Goal: Navigation & Orientation: Find specific page/section

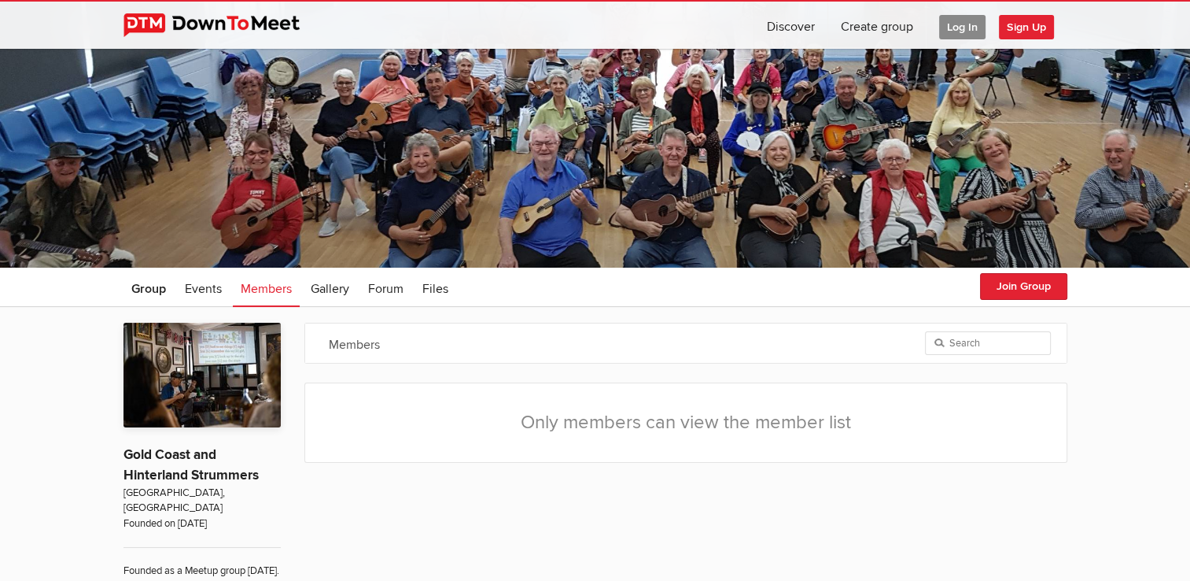
scroll to position [157, 0]
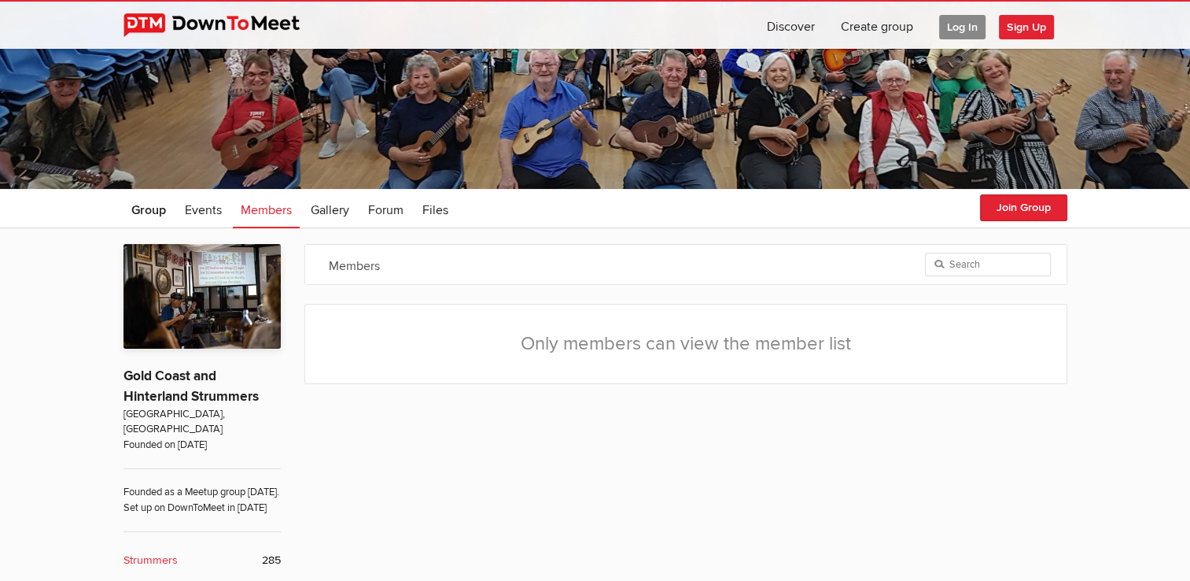
click at [958, 25] on span "Log In" at bounding box center [962, 27] width 46 height 24
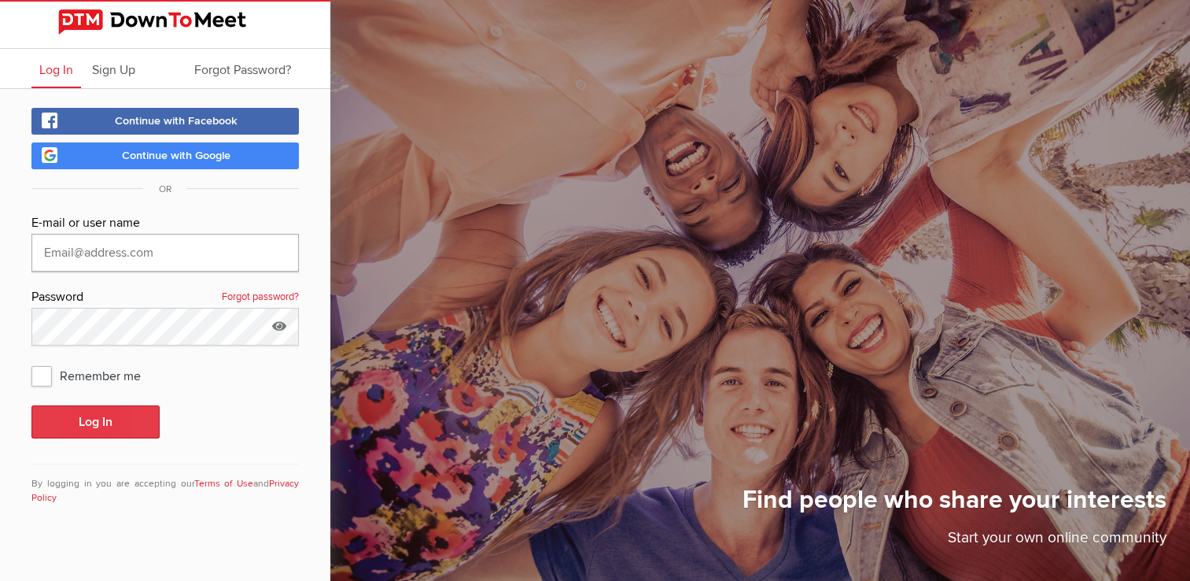
type input "[EMAIL_ADDRESS][DOMAIN_NAME]"
click at [96, 420] on button "Log In" at bounding box center [95, 421] width 128 height 33
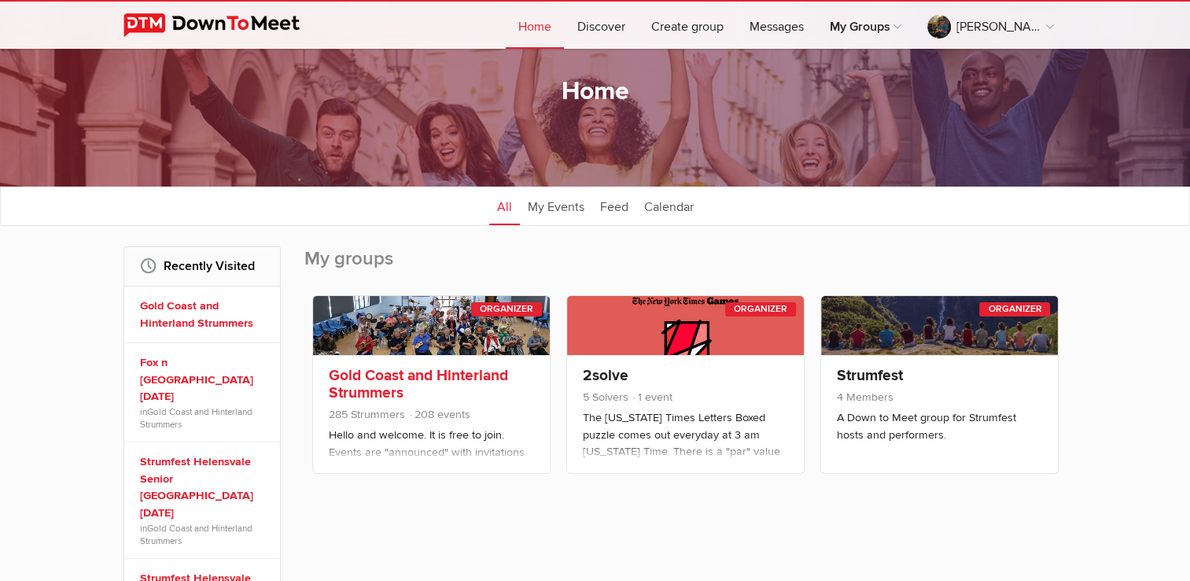
scroll to position [79, 0]
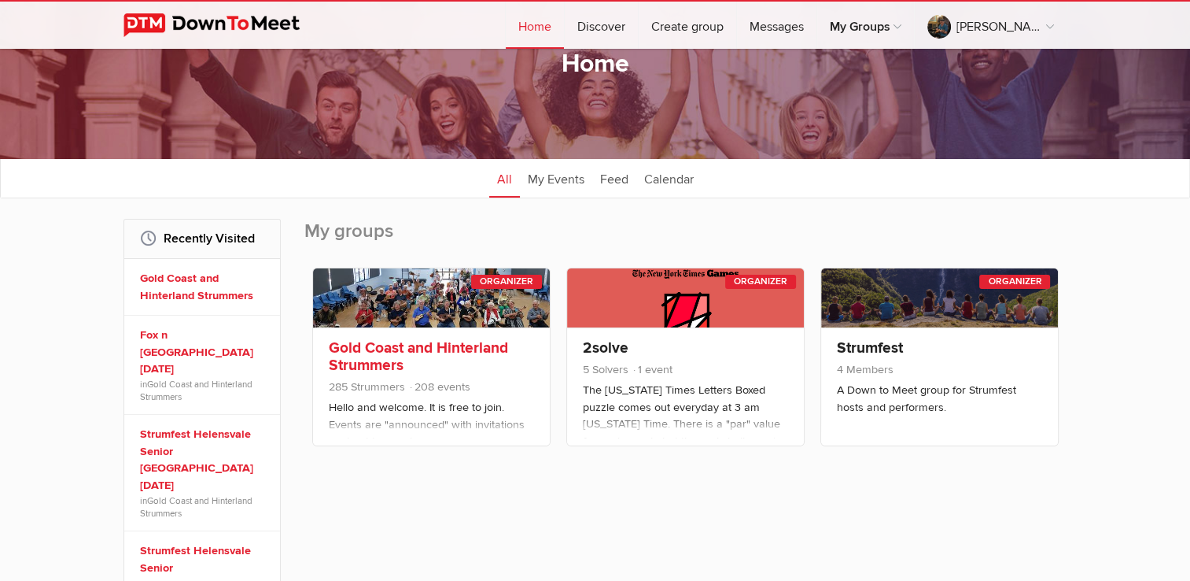
click at [423, 344] on link "Gold Coast and Hinterland Strummers" at bounding box center [418, 356] width 179 height 36
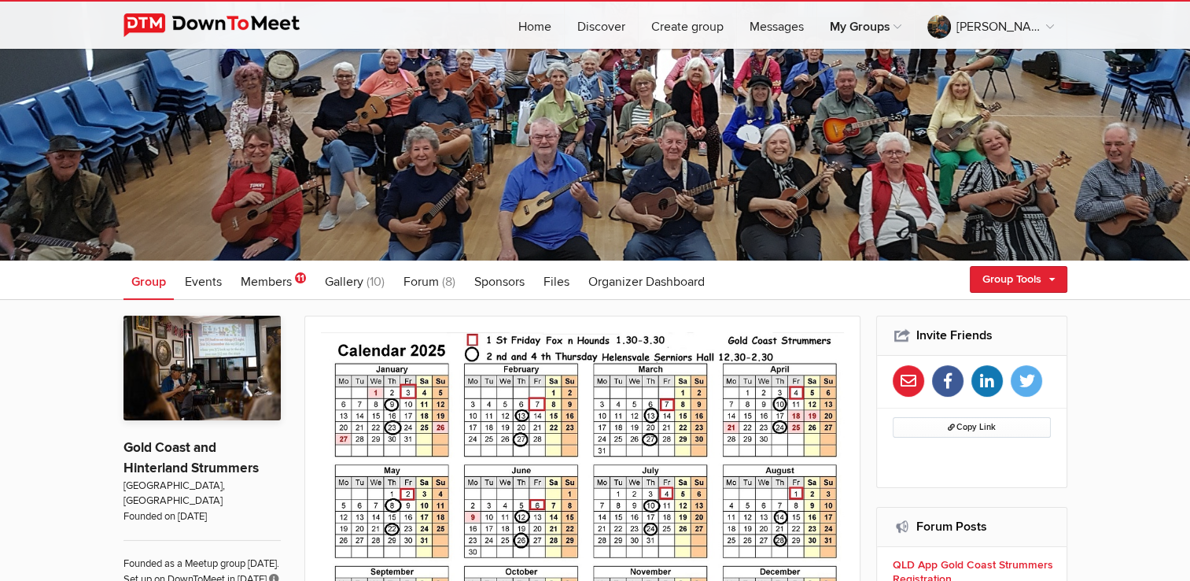
scroll to position [79, 0]
